Goal: Transaction & Acquisition: Download file/media

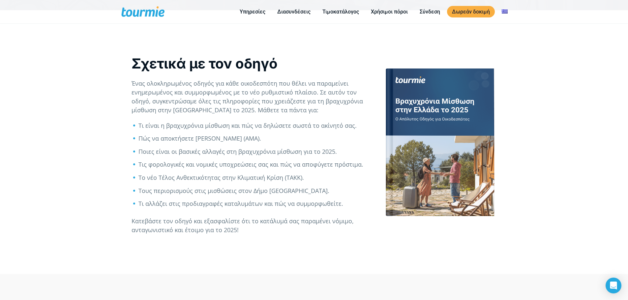
scroll to position [296, 0]
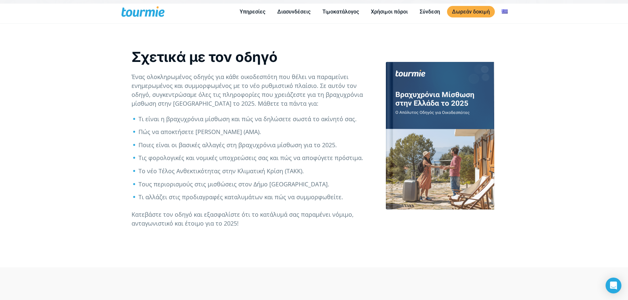
click at [308, 146] on li "Ποιες είναι οι βασικές αλλαγές στη βραχυχρόνια μίσθωση για το 2025." at bounding box center [254, 145] width 232 height 9
click at [224, 161] on li "Τις φορολογικές και νομικές υποχρεώσεις σας και πώς να αποφύγετε πρόστιμα." at bounding box center [254, 157] width 232 height 9
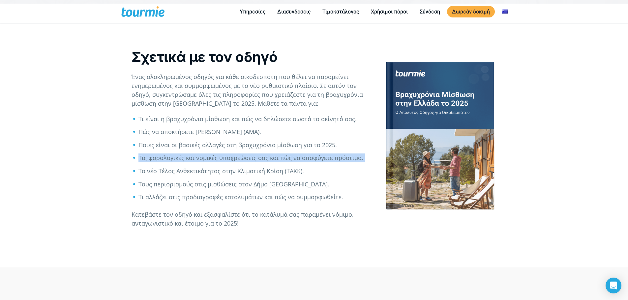
click at [224, 161] on li "Τις φορολογικές και νομικές υποχρεώσεις σας και πώς να αποφύγετε πρόστιμα." at bounding box center [254, 157] width 232 height 9
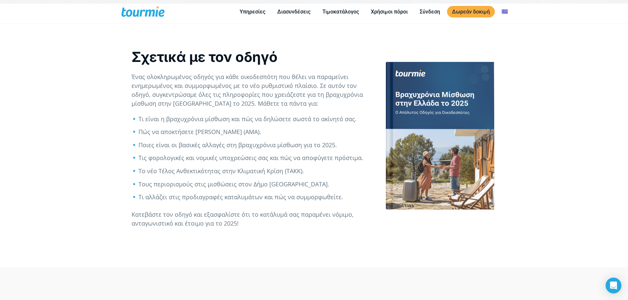
click at [224, 173] on li "Το νέο Τέλος Ανθεκτικότητας στην Κλιματική Κρίση (ΤΑΚΚ)." at bounding box center [254, 171] width 232 height 9
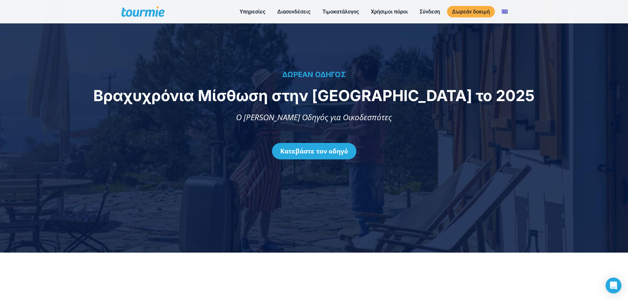
scroll to position [0, 0]
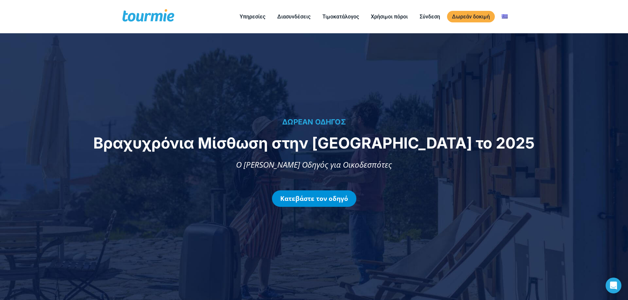
click at [312, 194] on link "Κατεβάστε τον οδηγό" at bounding box center [314, 198] width 84 height 16
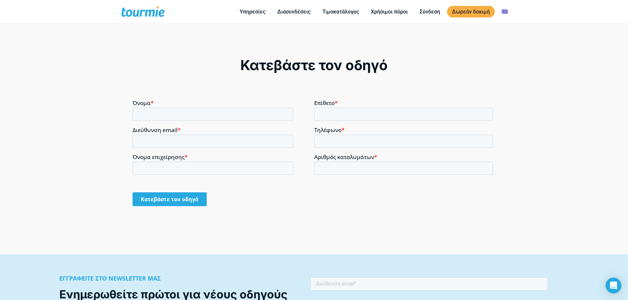
scroll to position [541, 0]
click at [381, 223] on div "Κατεβάστε τον οδηγό" at bounding box center [314, 138] width 628 height 231
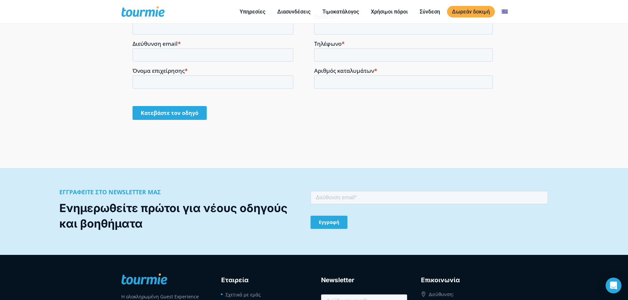
scroll to position [624, 0]
